Goal: Information Seeking & Learning: Learn about a topic

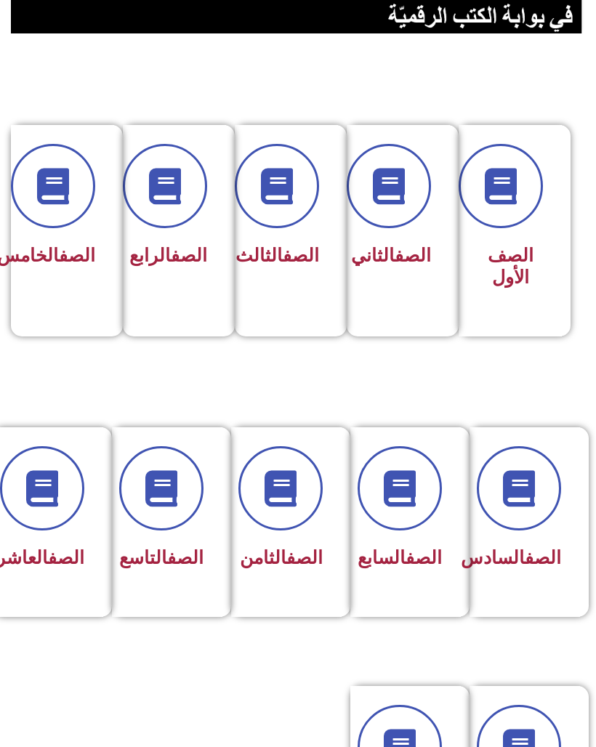
scroll to position [274, 0]
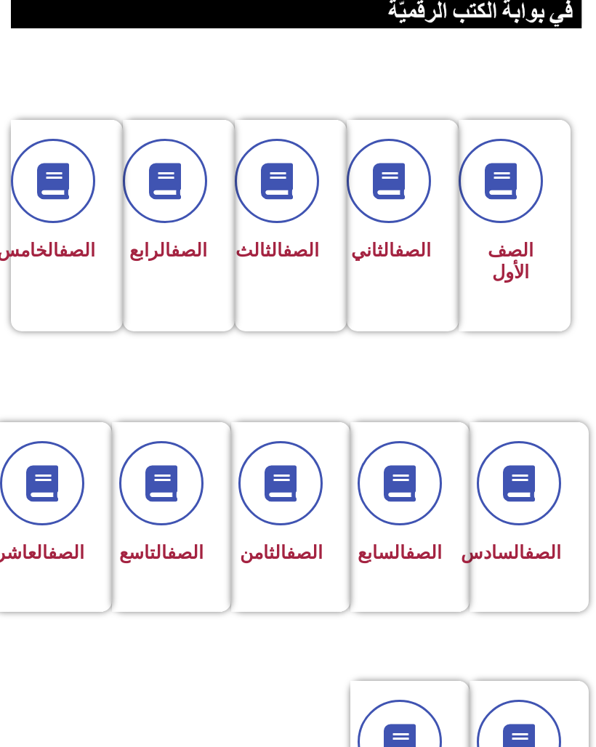
click at [91, 535] on div "الصف العاشر" at bounding box center [48, 517] width 111 height 190
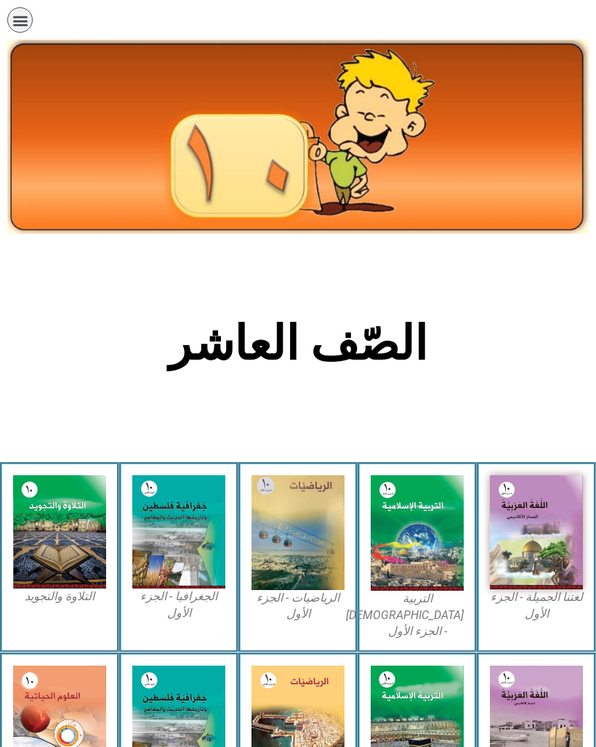
click at [550, 519] on img at bounding box center [536, 532] width 93 height 114
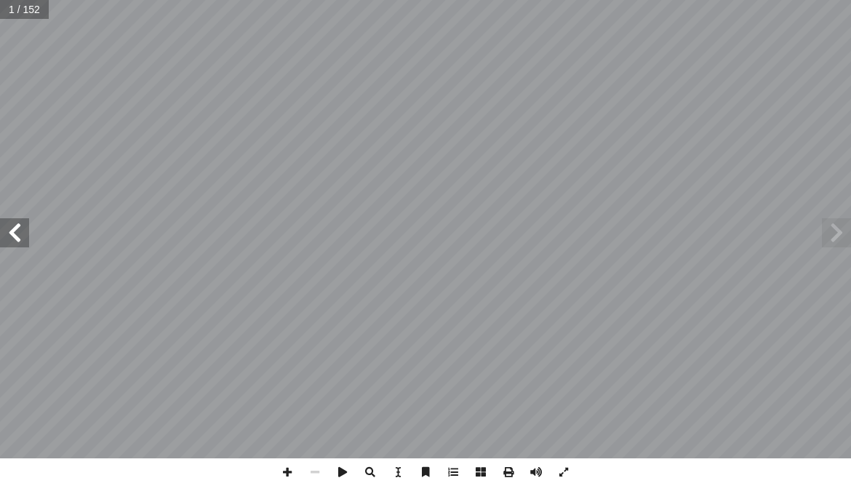
scroll to position [0, 33]
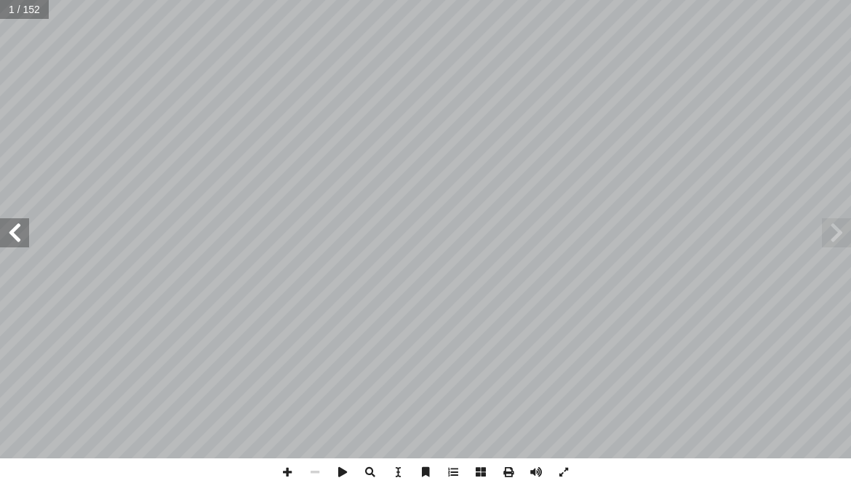
click at [22, 244] on span at bounding box center [14, 232] width 29 height 29
click at [12, 238] on span at bounding box center [14, 232] width 29 height 29
click at [17, 227] on span at bounding box center [14, 232] width 29 height 29
click at [19, 226] on span at bounding box center [14, 232] width 29 height 29
click at [24, 236] on span at bounding box center [14, 232] width 29 height 29
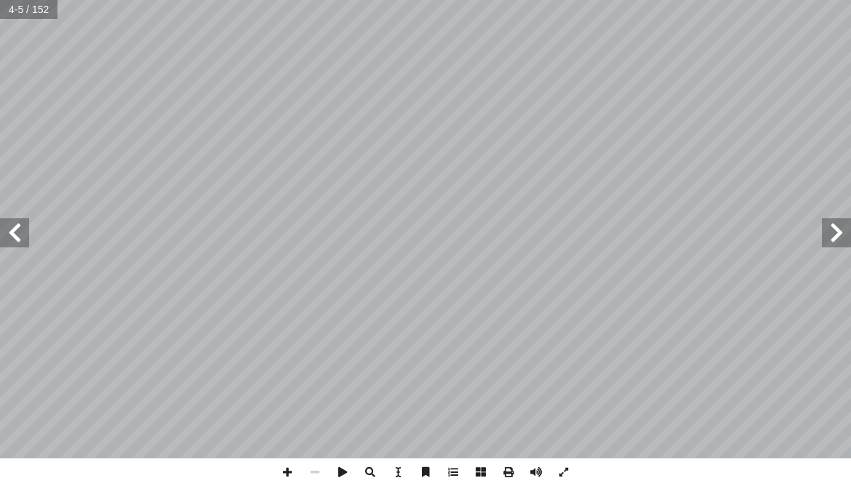
click at [20, 229] on span at bounding box center [14, 232] width 29 height 29
click at [20, 228] on span at bounding box center [14, 232] width 29 height 29
click at [27, 225] on span at bounding box center [14, 232] width 29 height 29
click at [27, 228] on span at bounding box center [14, 232] width 29 height 29
click at [19, 231] on span at bounding box center [14, 232] width 29 height 29
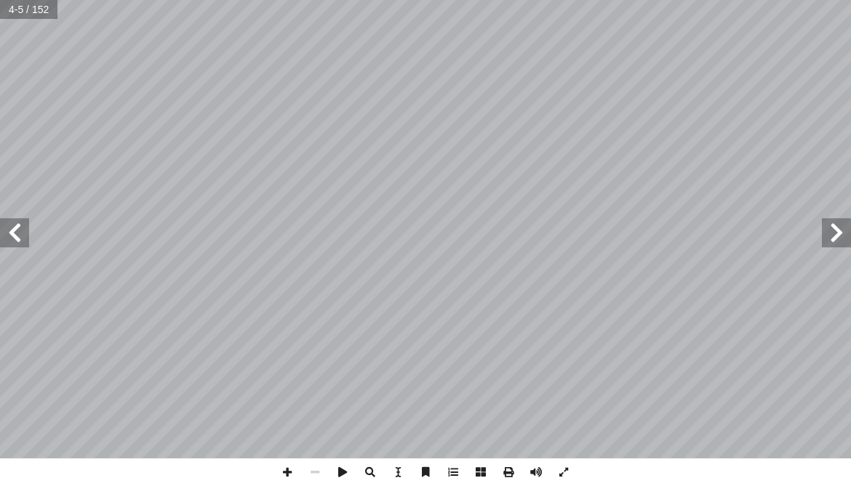
click at [21, 226] on span at bounding box center [14, 232] width 29 height 29
click at [19, 226] on span at bounding box center [14, 232] width 29 height 29
click at [17, 230] on span at bounding box center [14, 232] width 29 height 29
click at [17, 226] on span at bounding box center [14, 232] width 29 height 29
click at [5, 236] on span at bounding box center [14, 232] width 29 height 29
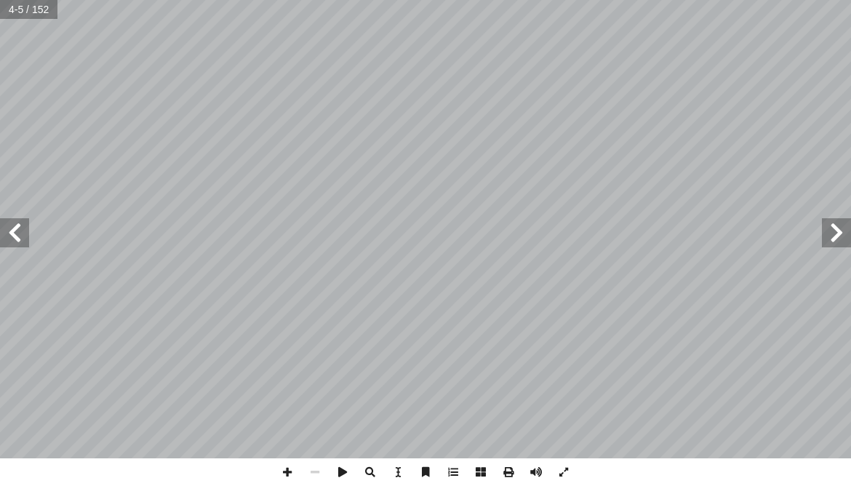
click at [19, 223] on span at bounding box center [14, 232] width 29 height 29
click at [7, 230] on span at bounding box center [14, 232] width 29 height 29
click at [8, 229] on span at bounding box center [14, 232] width 29 height 29
click at [9, 228] on span at bounding box center [14, 232] width 29 height 29
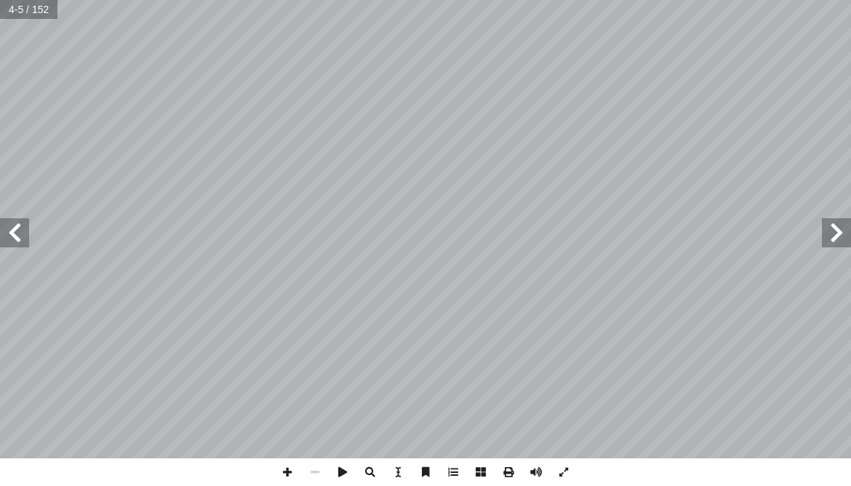
click at [10, 225] on span at bounding box center [14, 232] width 29 height 29
click at [8, 228] on span at bounding box center [14, 232] width 29 height 29
click at [9, 226] on span at bounding box center [14, 232] width 29 height 29
click at [7, 228] on span at bounding box center [14, 232] width 29 height 29
click at [7, 233] on span at bounding box center [14, 232] width 29 height 29
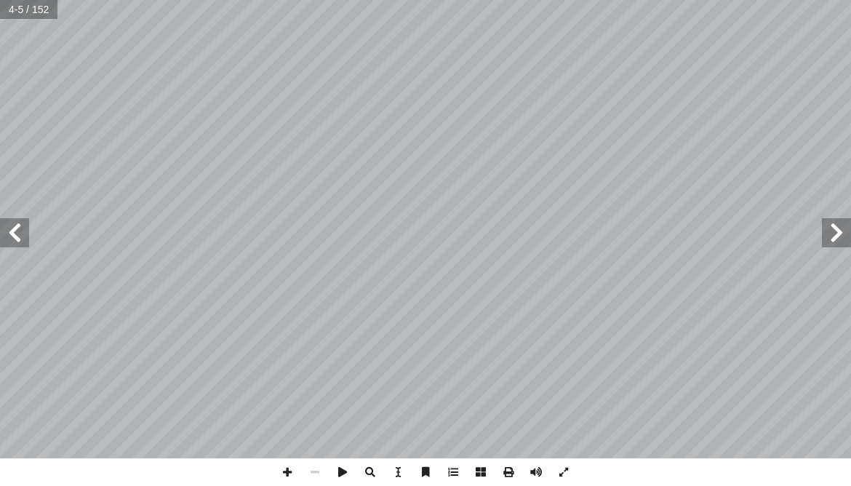
click at [7, 229] on span at bounding box center [14, 232] width 29 height 29
click at [3, 238] on span at bounding box center [14, 232] width 29 height 29
click at [4, 235] on span at bounding box center [14, 232] width 29 height 29
click at [3, 246] on span at bounding box center [14, 232] width 29 height 29
click at [827, 242] on span at bounding box center [836, 232] width 29 height 29
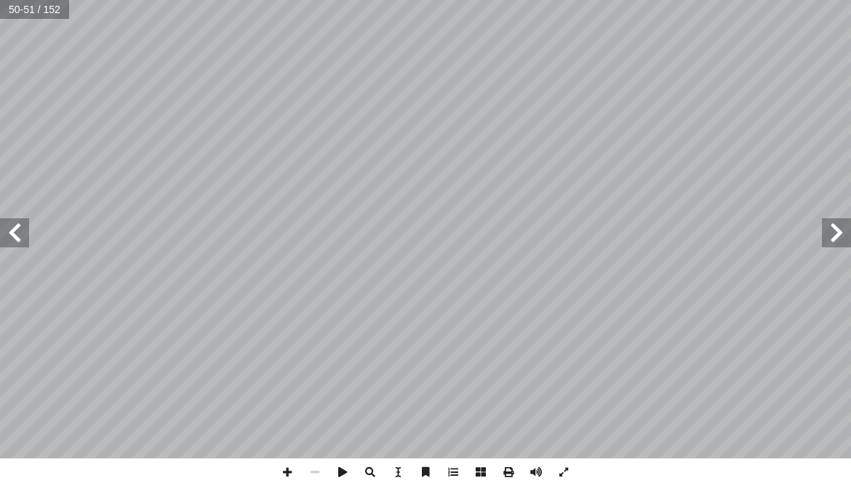
click at [829, 233] on span at bounding box center [836, 232] width 29 height 29
click at [835, 228] on span at bounding box center [836, 232] width 29 height 29
click at [831, 228] on span at bounding box center [836, 232] width 29 height 29
click at [829, 222] on span at bounding box center [836, 232] width 29 height 29
click at [826, 224] on span at bounding box center [836, 232] width 29 height 29
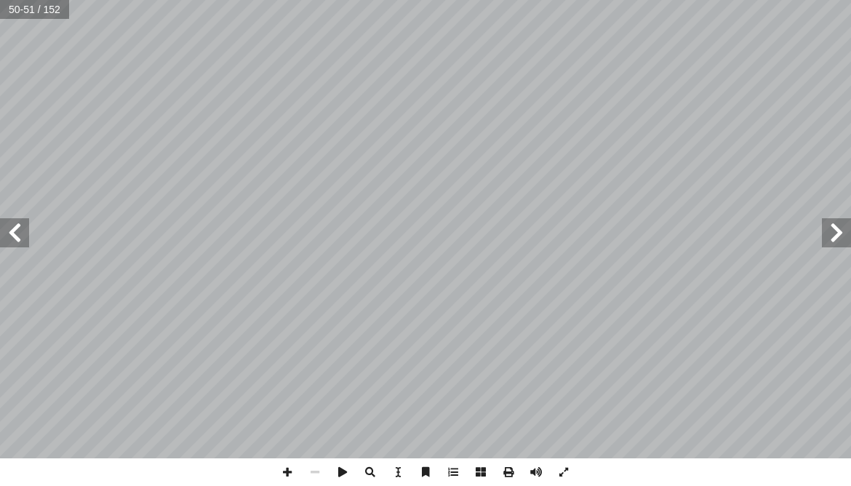
click at [832, 223] on span at bounding box center [836, 232] width 29 height 29
click at [837, 218] on span at bounding box center [836, 232] width 29 height 29
click at [832, 220] on span at bounding box center [836, 232] width 29 height 29
click at [829, 220] on span at bounding box center [836, 232] width 29 height 29
click at [832, 224] on span at bounding box center [836, 232] width 29 height 29
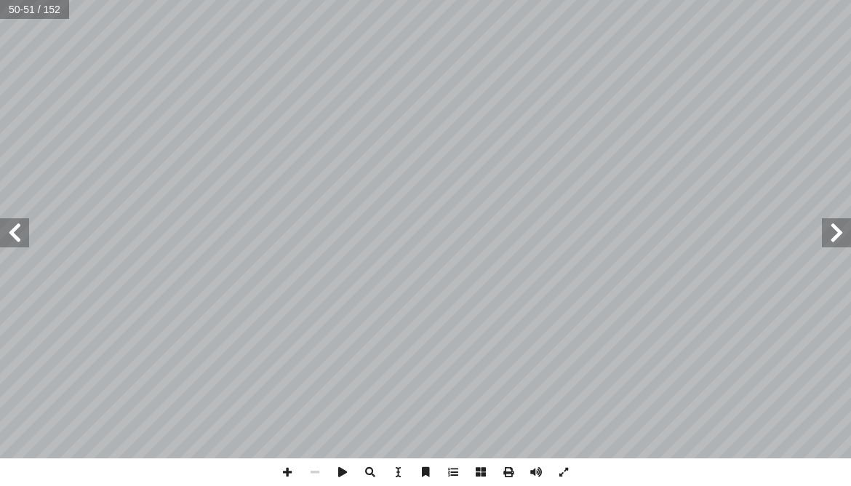
click at [834, 225] on span at bounding box center [836, 232] width 29 height 29
click at [832, 226] on span at bounding box center [836, 232] width 29 height 29
click at [827, 227] on span at bounding box center [836, 232] width 29 height 29
click at [835, 223] on span at bounding box center [836, 232] width 29 height 29
click at [17, 227] on span at bounding box center [14, 232] width 29 height 29
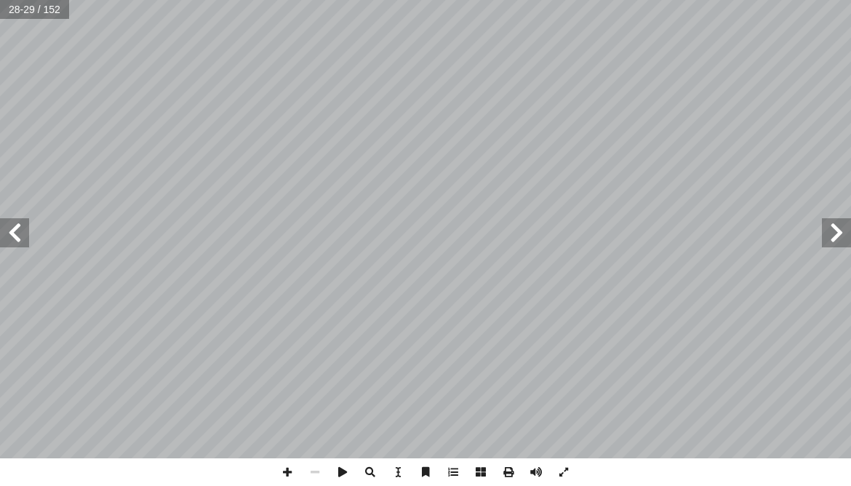
click at [15, 233] on span at bounding box center [14, 232] width 29 height 29
click at [832, 228] on span at bounding box center [836, 232] width 29 height 29
click at [827, 228] on span at bounding box center [836, 232] width 29 height 29
click at [835, 227] on span at bounding box center [836, 232] width 29 height 29
click at [830, 231] on span at bounding box center [836, 232] width 29 height 29
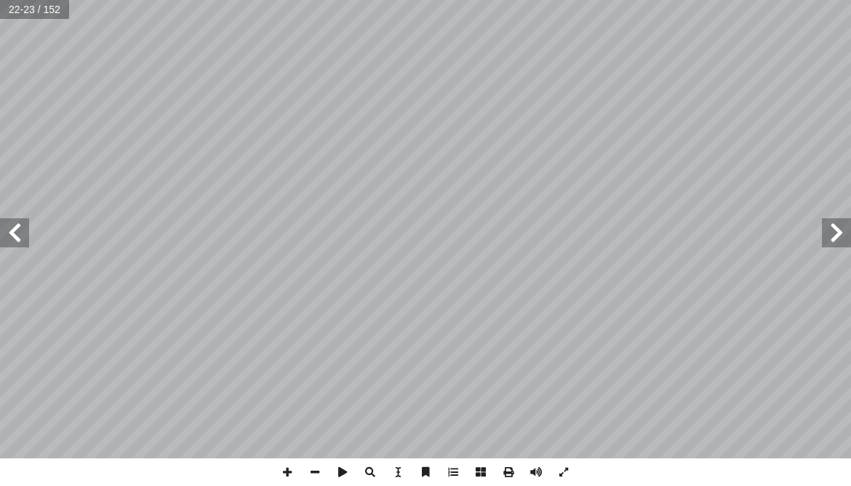
click at [12, 231] on span at bounding box center [14, 232] width 29 height 29
click at [15, 230] on span at bounding box center [14, 232] width 29 height 29
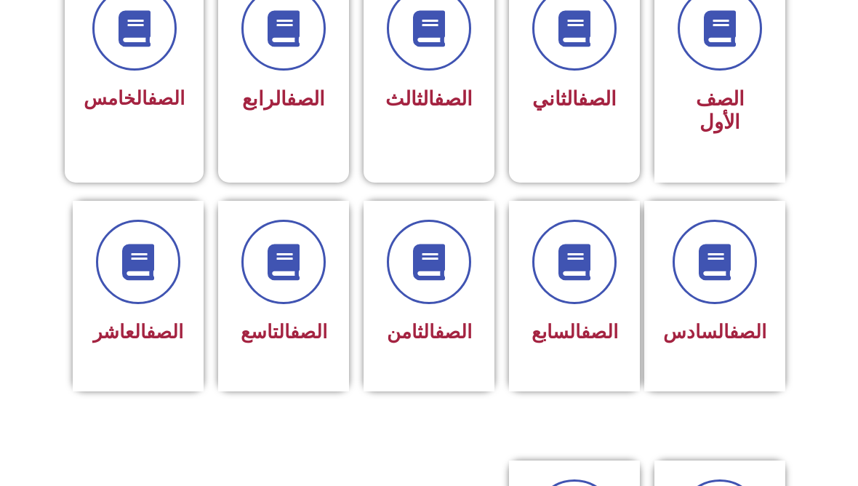
scroll to position [420, 0]
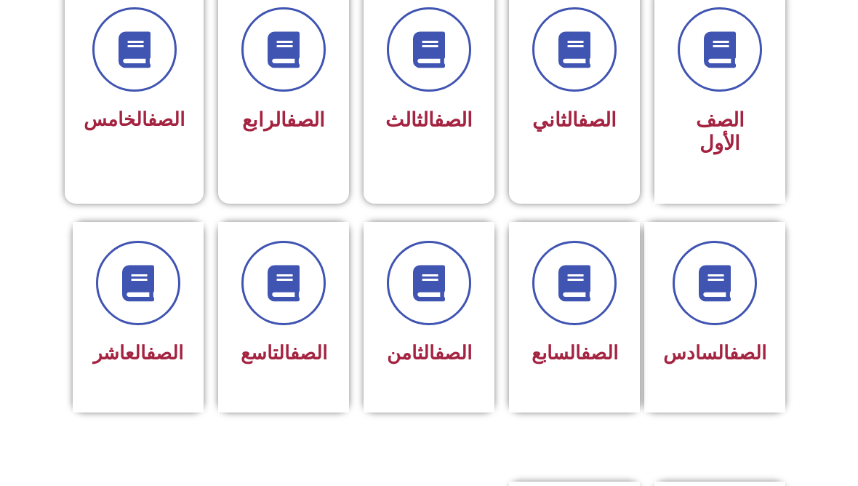
click at [196, 396] on div "الصف العاشر" at bounding box center [138, 317] width 131 height 190
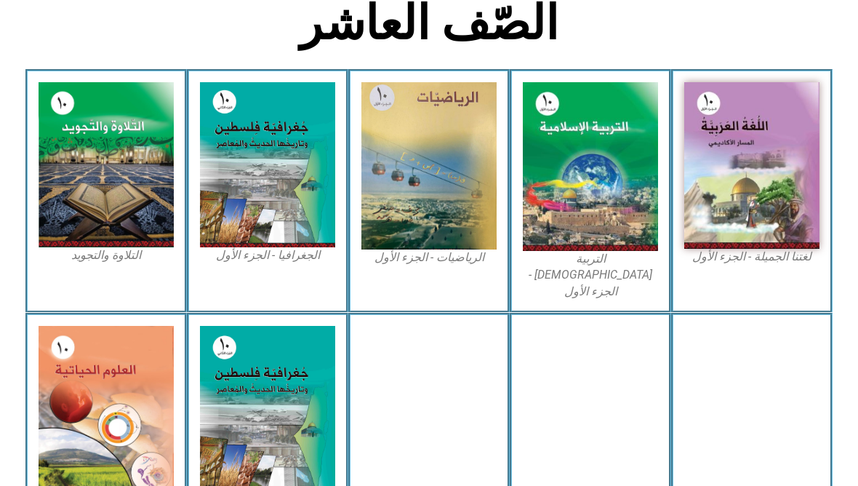
scroll to position [382, 0]
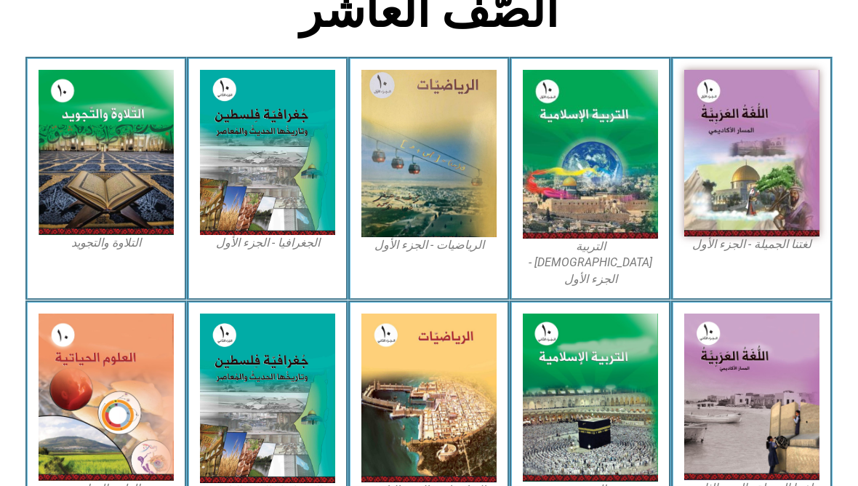
click at [776, 209] on img at bounding box center [751, 153] width 135 height 166
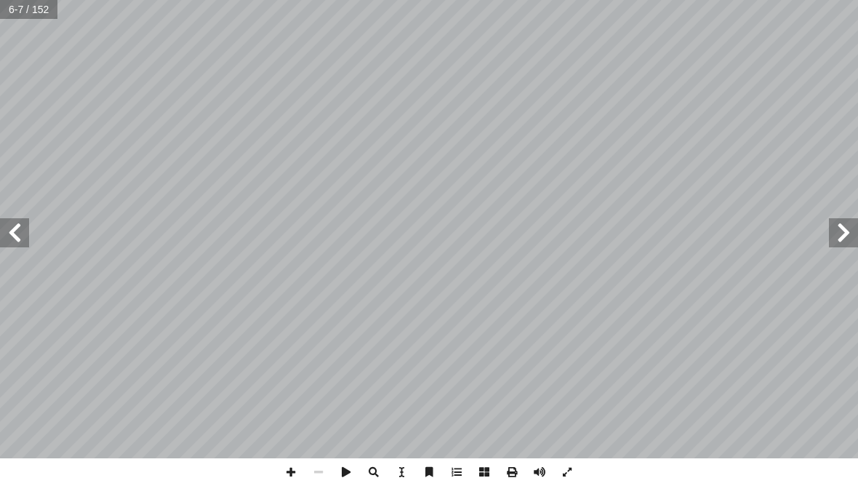
click at [22, 241] on span at bounding box center [14, 232] width 29 height 29
click at [18, 234] on span at bounding box center [14, 232] width 29 height 29
click at [20, 232] on span at bounding box center [14, 232] width 29 height 29
click at [25, 233] on span at bounding box center [14, 232] width 29 height 29
click at [10, 236] on span at bounding box center [14, 232] width 29 height 29
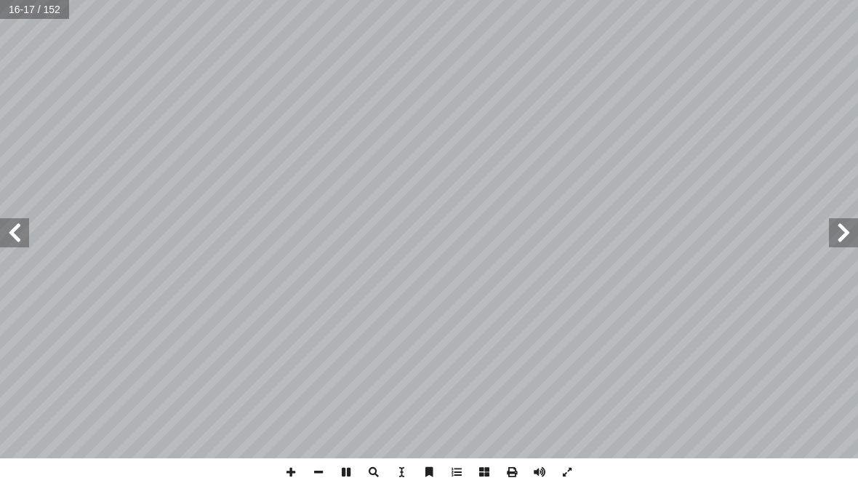
click at [26, 219] on span at bounding box center [14, 232] width 29 height 29
click at [17, 231] on span at bounding box center [14, 232] width 29 height 29
click at [19, 229] on span at bounding box center [14, 232] width 29 height 29
click at [21, 228] on span at bounding box center [14, 232] width 29 height 29
click at [27, 233] on span at bounding box center [14, 232] width 29 height 29
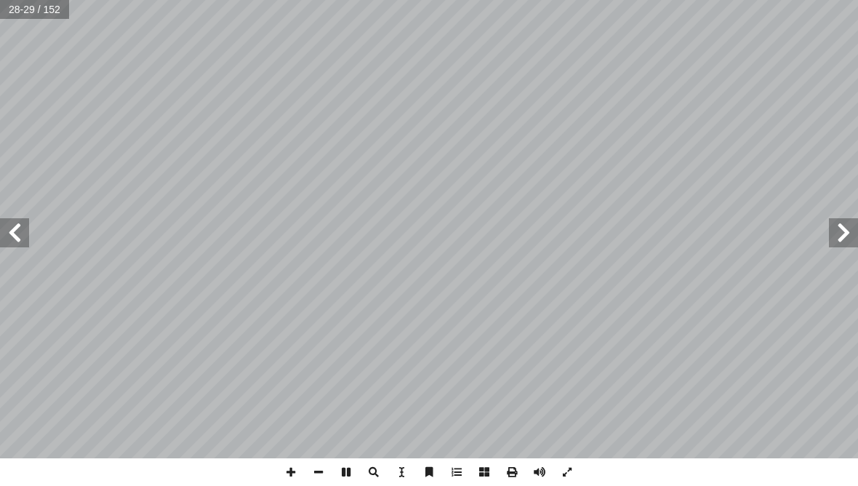
click at [838, 246] on span at bounding box center [843, 232] width 29 height 29
click at [840, 220] on span at bounding box center [843, 232] width 29 height 29
click at [833, 231] on span at bounding box center [843, 232] width 29 height 29
click at [835, 235] on span at bounding box center [843, 232] width 29 height 29
click at [830, 237] on span at bounding box center [843, 232] width 29 height 29
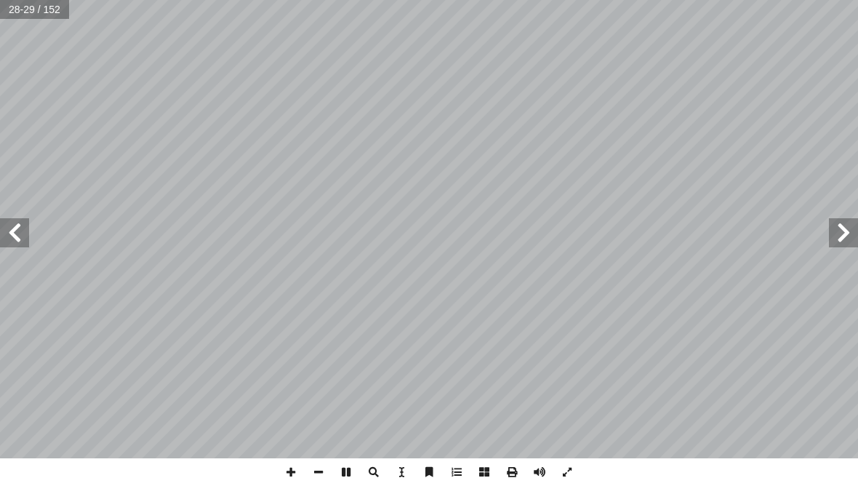
click at [840, 224] on span at bounding box center [843, 232] width 29 height 29
click at [839, 223] on span at bounding box center [843, 232] width 29 height 29
click at [835, 226] on span at bounding box center [843, 232] width 29 height 29
click at [832, 225] on span at bounding box center [843, 232] width 29 height 29
click at [837, 228] on span at bounding box center [843, 232] width 29 height 29
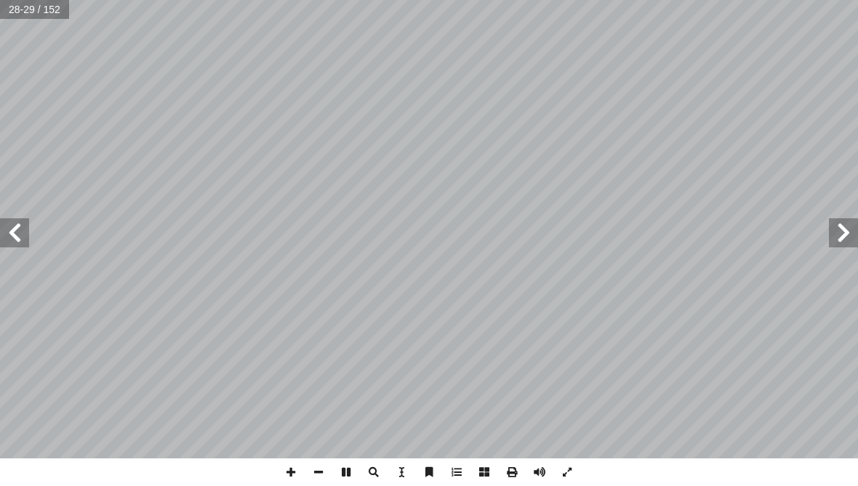
click at [834, 228] on span at bounding box center [843, 232] width 29 height 29
click at [838, 230] on span at bounding box center [843, 232] width 29 height 29
click at [837, 228] on span at bounding box center [843, 232] width 29 height 29
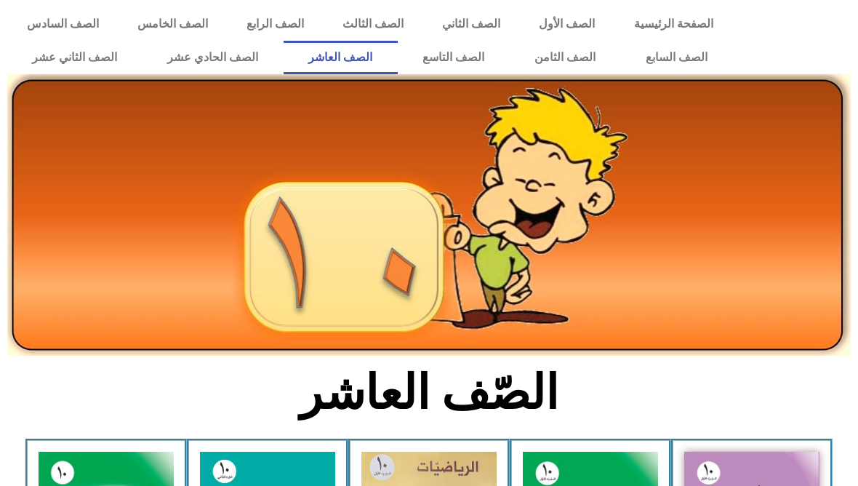
scroll to position [168, 0]
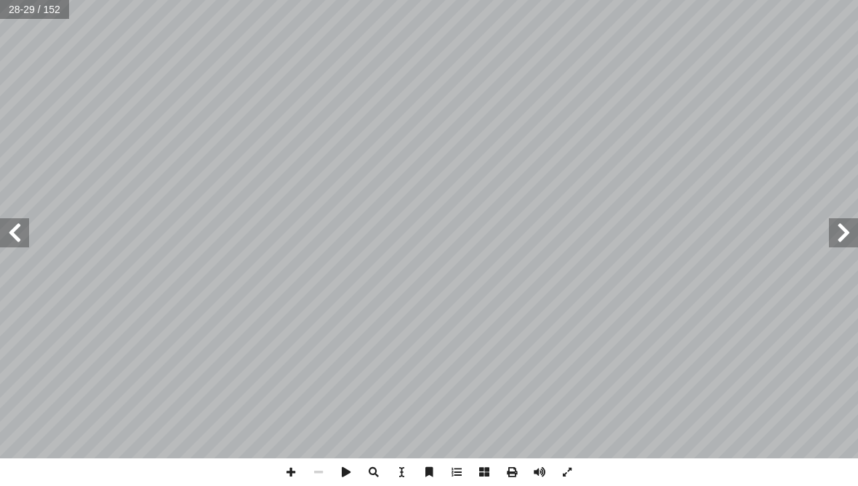
click at [839, 236] on span at bounding box center [843, 232] width 29 height 29
click at [17, 246] on span at bounding box center [14, 232] width 29 height 29
click at [7, 242] on span at bounding box center [14, 232] width 29 height 29
